Goal: Information Seeking & Learning: Learn about a topic

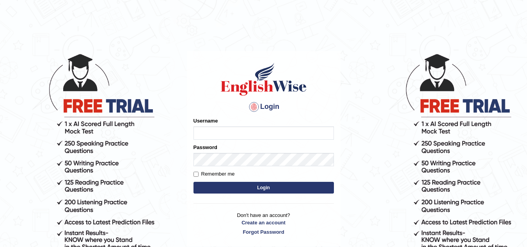
type input "sahara_parramatta"
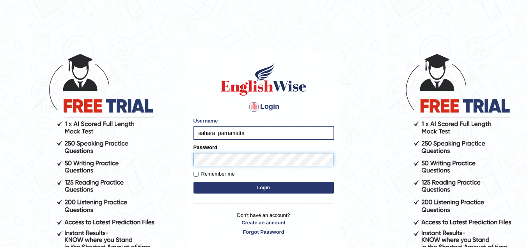
click at [193, 182] on button "Login" at bounding box center [263, 188] width 140 height 12
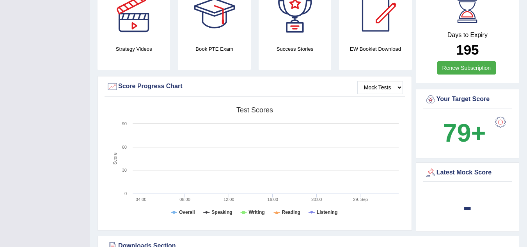
scroll to position [431, 0]
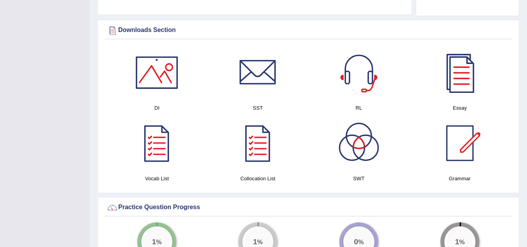
click at [527, 152] on div "× Successful entry in the system Have a pleasant time! Please login from Deskto…" at bounding box center [308, 142] width 437 height 1146
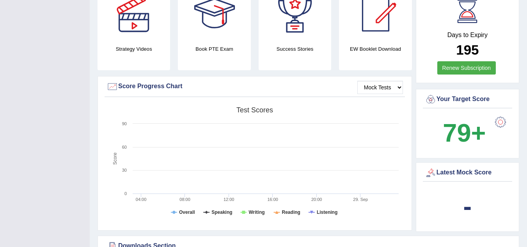
scroll to position [0, 0]
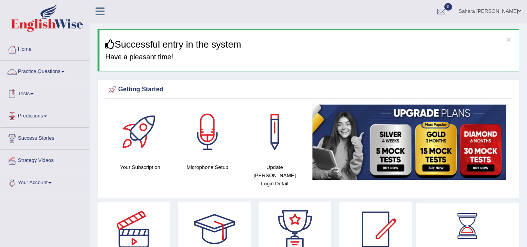
click at [60, 68] on link "Practice Questions" at bounding box center [44, 71] width 89 height 20
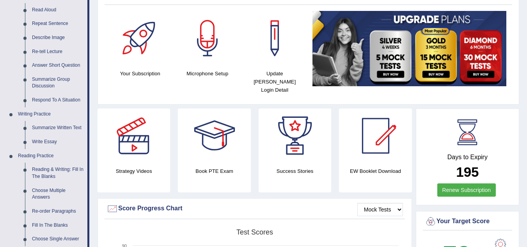
scroll to position [130, 0]
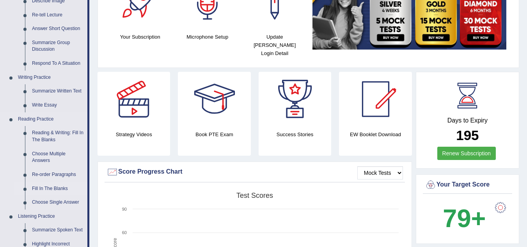
click at [51, 187] on link "Fill In The Blanks" at bounding box center [57, 189] width 59 height 14
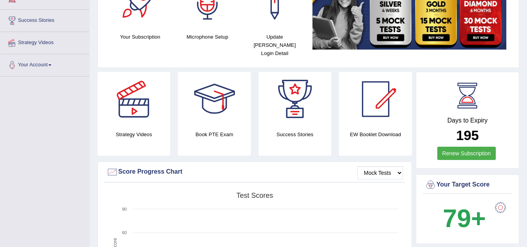
scroll to position [160, 0]
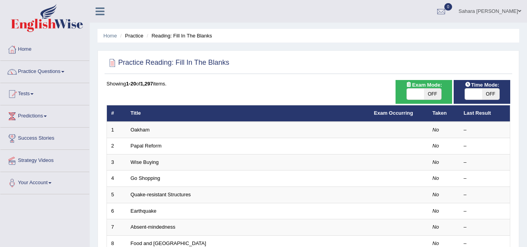
click at [413, 91] on span at bounding box center [415, 94] width 17 height 11
checkbox input "true"
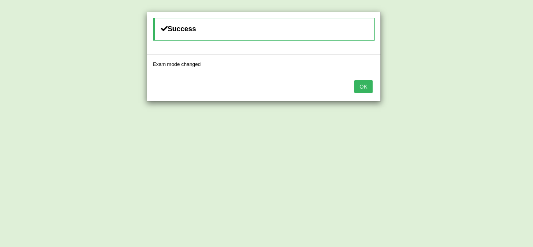
click at [367, 91] on button "OK" at bounding box center [363, 86] width 18 height 13
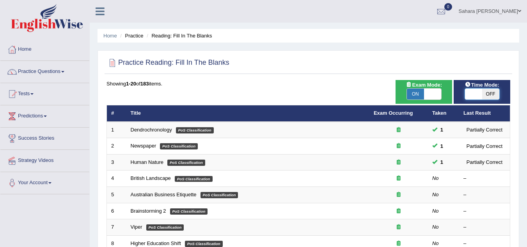
click at [473, 94] on span at bounding box center [473, 94] width 17 height 11
checkbox input "true"
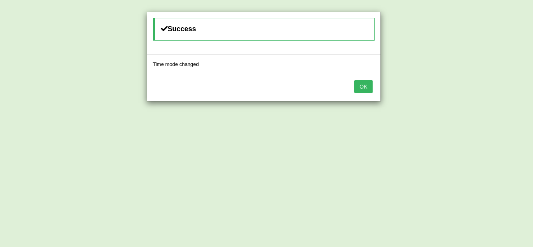
click at [367, 90] on button "OK" at bounding box center [363, 86] width 18 height 13
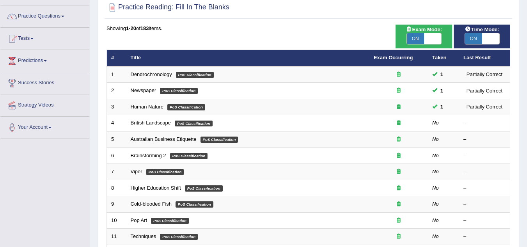
scroll to position [59, 0]
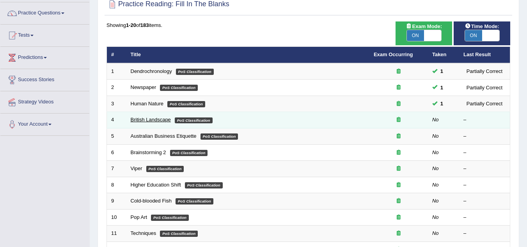
click at [149, 121] on link "British Landscape" at bounding box center [151, 120] width 40 height 6
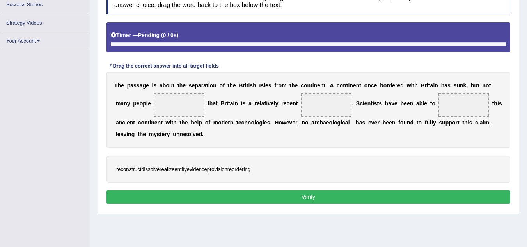
scroll to position [133, 0]
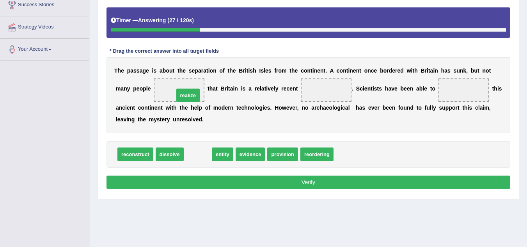
drag, startPoint x: 200, startPoint y: 152, endPoint x: 190, endPoint y: 93, distance: 59.7
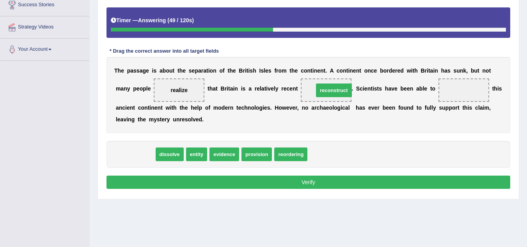
drag, startPoint x: 137, startPoint y: 155, endPoint x: 328, endPoint y: 92, distance: 201.4
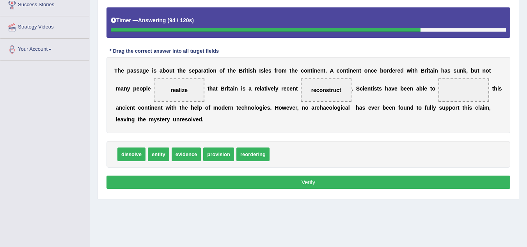
drag, startPoint x: 181, startPoint y: 144, endPoint x: 116, endPoint y: 153, distance: 65.0
click at [116, 153] on div "dissolve entity evidence provision reordering" at bounding box center [308, 154] width 404 height 27
click at [294, 130] on div "T h e p a s s a g e i s a b o u t t h e s e p a r a t i o n o f t h e B r i t i…" at bounding box center [308, 95] width 404 height 76
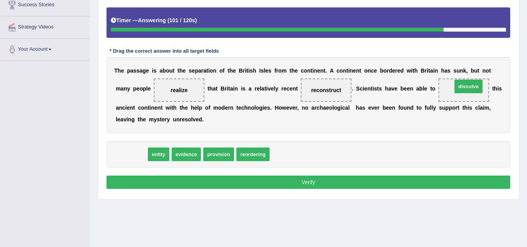
drag, startPoint x: 132, startPoint y: 156, endPoint x: 469, endPoint y: 88, distance: 343.7
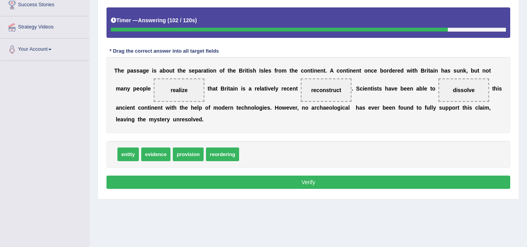
click at [396, 176] on button "Verify" at bounding box center [308, 182] width 404 height 13
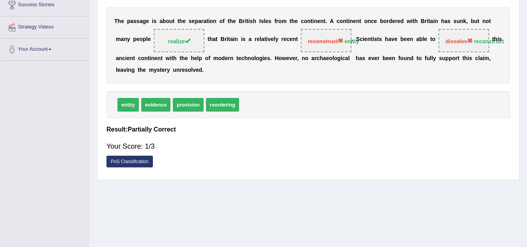
click at [139, 164] on link "PoS Classification" at bounding box center [129, 162] width 46 height 12
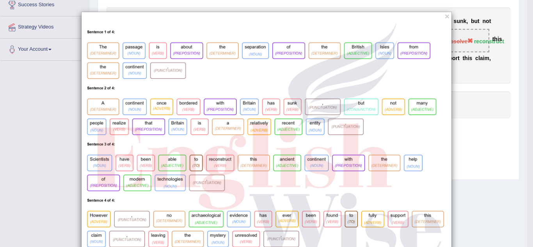
click at [50, 91] on div "×" at bounding box center [266, 134] width 533 height 245
click at [445, 17] on button "×" at bounding box center [447, 16] width 5 height 8
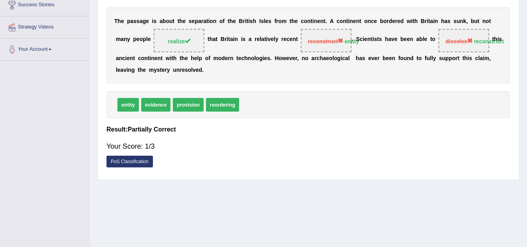
scroll to position [0, 0]
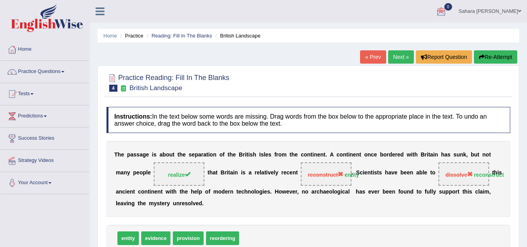
click at [397, 60] on link "Next »" at bounding box center [401, 56] width 26 height 13
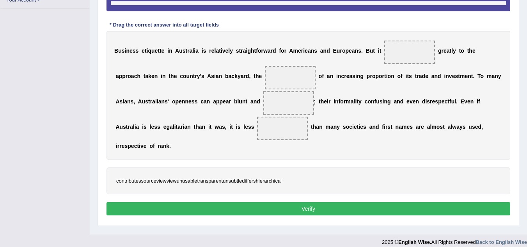
scroll to position [164, 0]
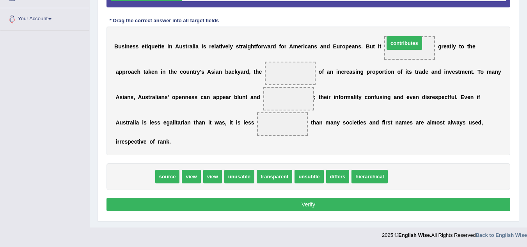
drag, startPoint x: 137, startPoint y: 175, endPoint x: 406, endPoint y: 41, distance: 300.6
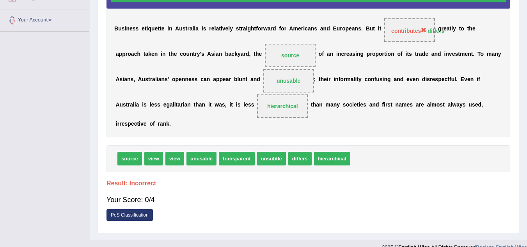
scroll to position [0, 0]
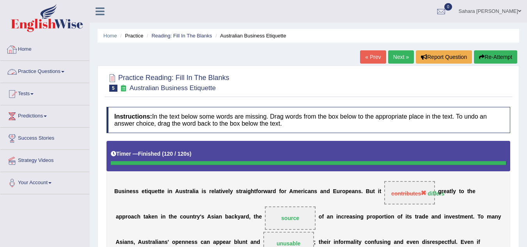
click at [45, 67] on link "Practice Questions" at bounding box center [44, 71] width 89 height 20
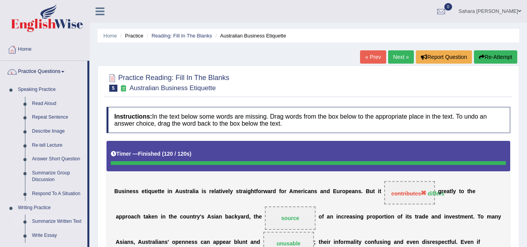
click at [69, 218] on link "Summarize Written Text" at bounding box center [57, 222] width 59 height 14
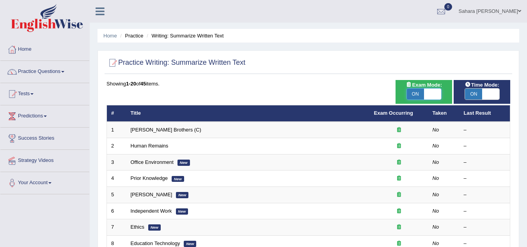
click at [437, 95] on span at bounding box center [432, 94] width 17 height 11
checkbox input "false"
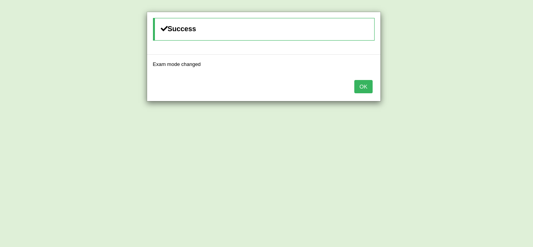
click at [365, 80] on button "OK" at bounding box center [363, 86] width 18 height 13
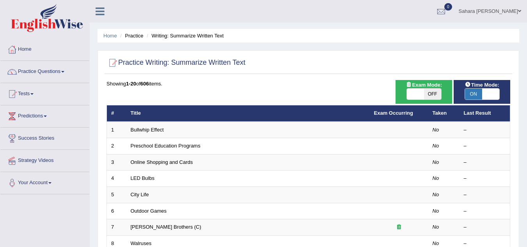
click at [433, 94] on span "OFF" at bounding box center [432, 94] width 17 height 11
checkbox input "true"
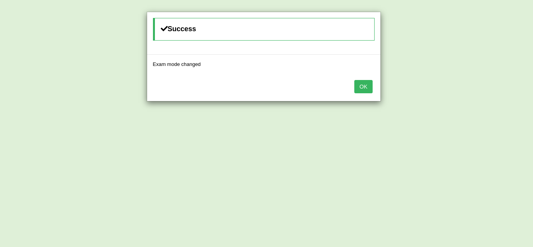
click at [368, 83] on button "OK" at bounding box center [363, 86] width 18 height 13
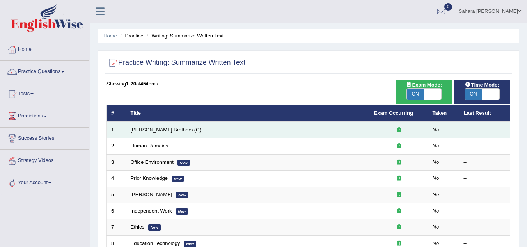
click at [292, 128] on td "Wright Brothers (C)" at bounding box center [247, 130] width 243 height 16
click at [164, 129] on link "Wright Brothers (C)" at bounding box center [166, 130] width 71 height 6
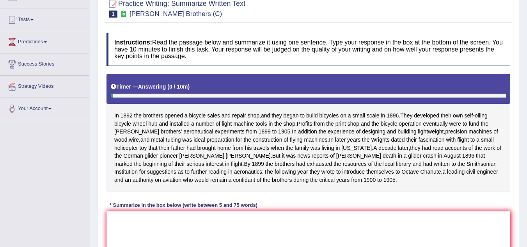
scroll to position [78, 0]
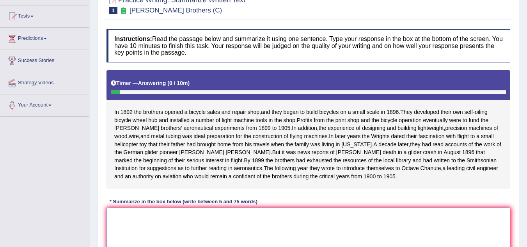
click at [141, 233] on textarea at bounding box center [308, 246] width 404 height 76
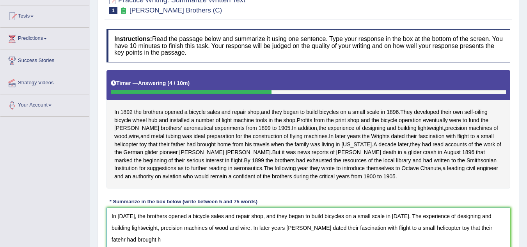
scroll to position [82, 0]
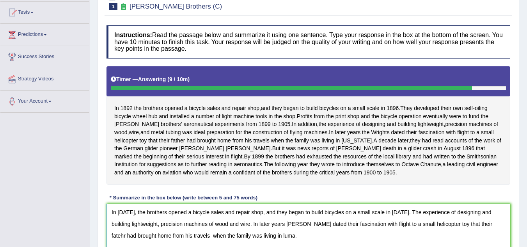
type textarea "In [DATE], the brothers opened a bicycle sales and repair shop, and they began …"
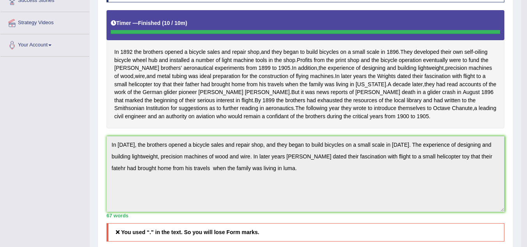
scroll to position [0, 0]
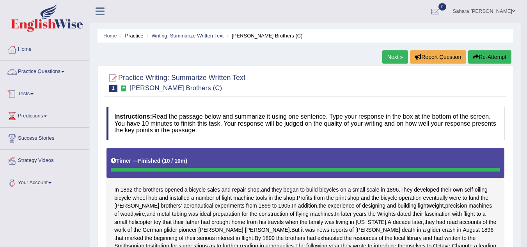
click at [21, 94] on link "Tests" at bounding box center [44, 93] width 89 height 20
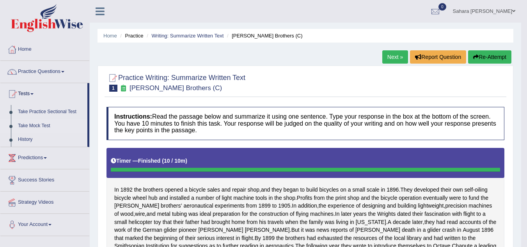
click at [29, 125] on link "Take Mock Test" at bounding box center [50, 126] width 73 height 14
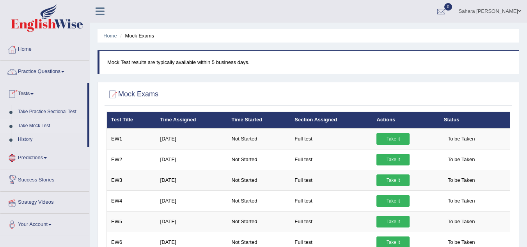
click at [37, 199] on link "Strategy Videos" at bounding box center [44, 202] width 89 height 20
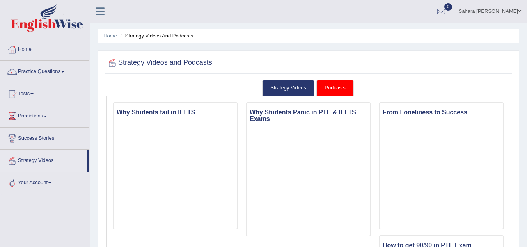
click at [38, 49] on link "Home" at bounding box center [44, 49] width 89 height 20
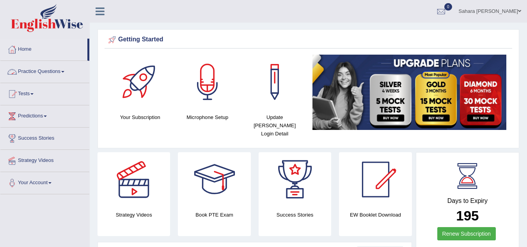
click at [43, 73] on link "Practice Questions" at bounding box center [44, 71] width 89 height 20
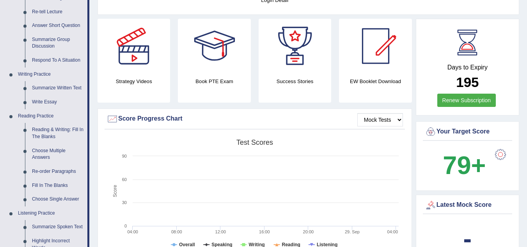
scroll to position [137, 0]
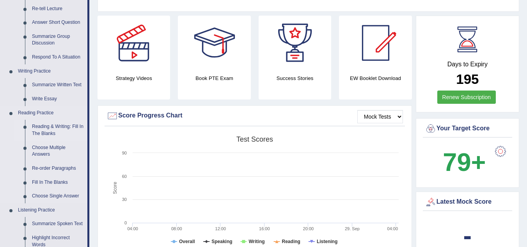
click at [53, 128] on link "Reading & Writing: Fill In The Blanks" at bounding box center [57, 130] width 59 height 21
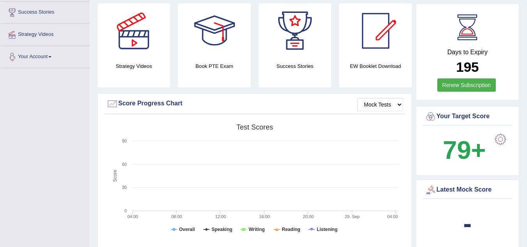
scroll to position [171, 0]
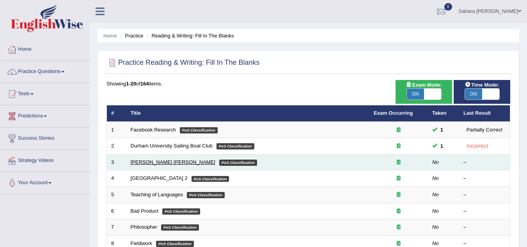
click at [142, 161] on link "[PERSON_NAME] [PERSON_NAME]" at bounding box center [173, 162] width 85 height 6
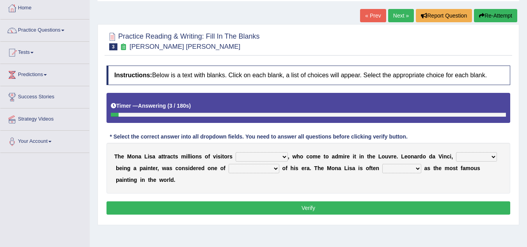
scroll to position [42, 0]
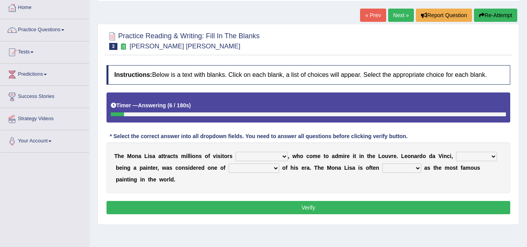
click at [283, 158] on select "around the year the all year all year round per year" at bounding box center [262, 156] width 52 height 9
select select "all year round"
click at [236, 152] on select "around the year the all year all year round per year" at bounding box center [262, 156] width 52 height 9
click at [464, 156] on select "rather than as much as as well as as long as" at bounding box center [476, 156] width 41 height 9
click at [412, 179] on div "T h e M o n a L i s a a t t r a c t s m i l l i o n s o f v i s i t o r s aroun…" at bounding box center [308, 167] width 404 height 51
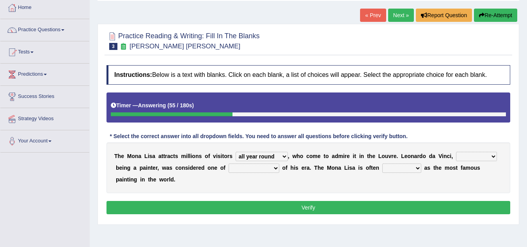
click at [467, 156] on select "rather than as much as as well as as long as" at bounding box center [476, 156] width 41 height 9
drag, startPoint x: 271, startPoint y: 169, endPoint x: 464, endPoint y: 166, distance: 192.7
click at [464, 166] on div "T h e M o n a L i s a a t t r a c t s m i l l i o n s o f v i s i t o r s aroun…" at bounding box center [308, 167] width 404 height 51
click at [475, 156] on select "rather than as much as as well as as long as" at bounding box center [476, 156] width 41 height 9
click at [423, 184] on div "T h e M o n a L i s a a t t r a c t s m i l l i o n s o f v i s i t o r s aroun…" at bounding box center [308, 167] width 404 height 51
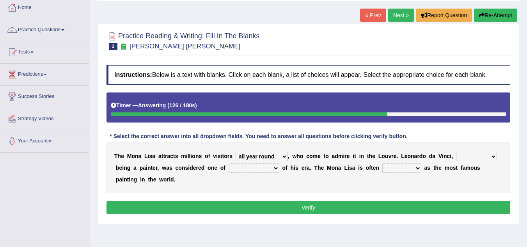
click at [463, 154] on select "rather than as much as as well as as long as" at bounding box center [476, 156] width 41 height 9
click at [456, 152] on select "rather than as much as as well as as long as" at bounding box center [476, 156] width 41 height 9
click at [474, 156] on select "rather than as much as as well as as long as" at bounding box center [476, 156] width 41 height 9
select select "as long as"
click at [456, 152] on select "rather than as much as as well as as long as" at bounding box center [476, 156] width 41 height 9
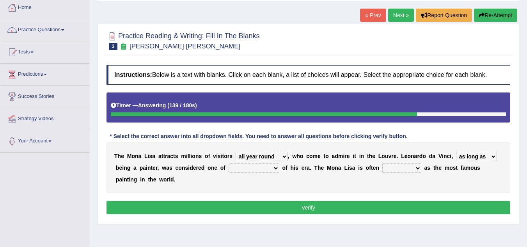
click at [272, 168] on select "better artists artist the better artist the best artists" at bounding box center [254, 167] width 51 height 9
select select "the better artist"
click at [229, 163] on select "better artists artist the better artist the best artists" at bounding box center [254, 167] width 51 height 9
click at [394, 168] on select "classified suggested predicted described" at bounding box center [401, 167] width 39 height 9
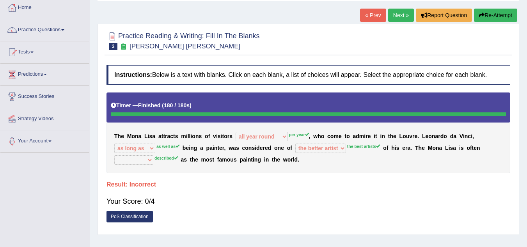
click at [117, 218] on link "PoS Classification" at bounding box center [129, 217] width 46 height 12
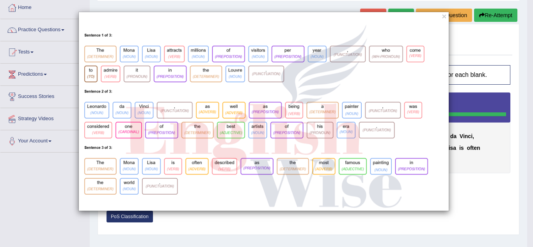
click at [233, 238] on div "×" at bounding box center [266, 123] width 533 height 247
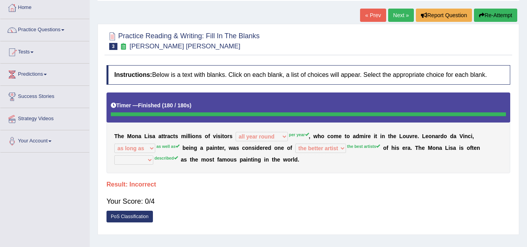
click at [144, 215] on link "PoS Classification" at bounding box center [129, 217] width 46 height 12
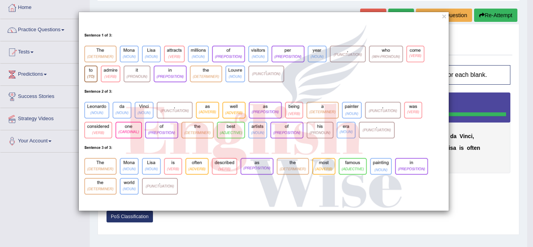
click at [195, 227] on div "×" at bounding box center [266, 123] width 533 height 247
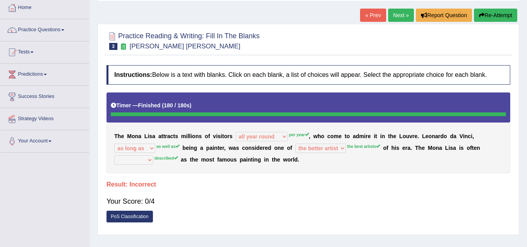
click at [137, 213] on link "PoS Classification" at bounding box center [129, 217] width 46 height 12
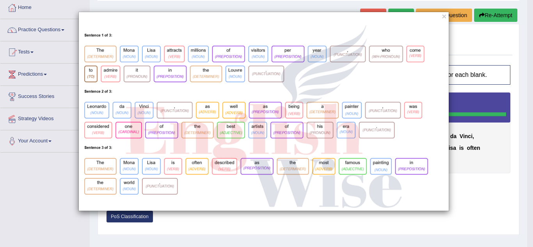
click at [197, 220] on div "×" at bounding box center [266, 123] width 533 height 247
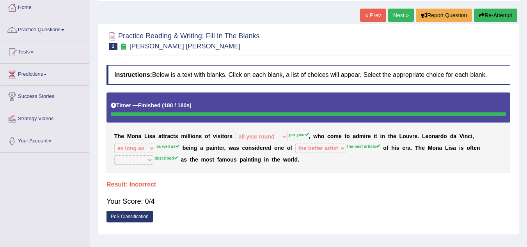
click at [177, 151] on div "T h e M o n a L i s a a t t r a c t s m i l l i o n s o f v i s i t o r s aroun…" at bounding box center [308, 132] width 404 height 81
